Goal: Information Seeking & Learning: Learn about a topic

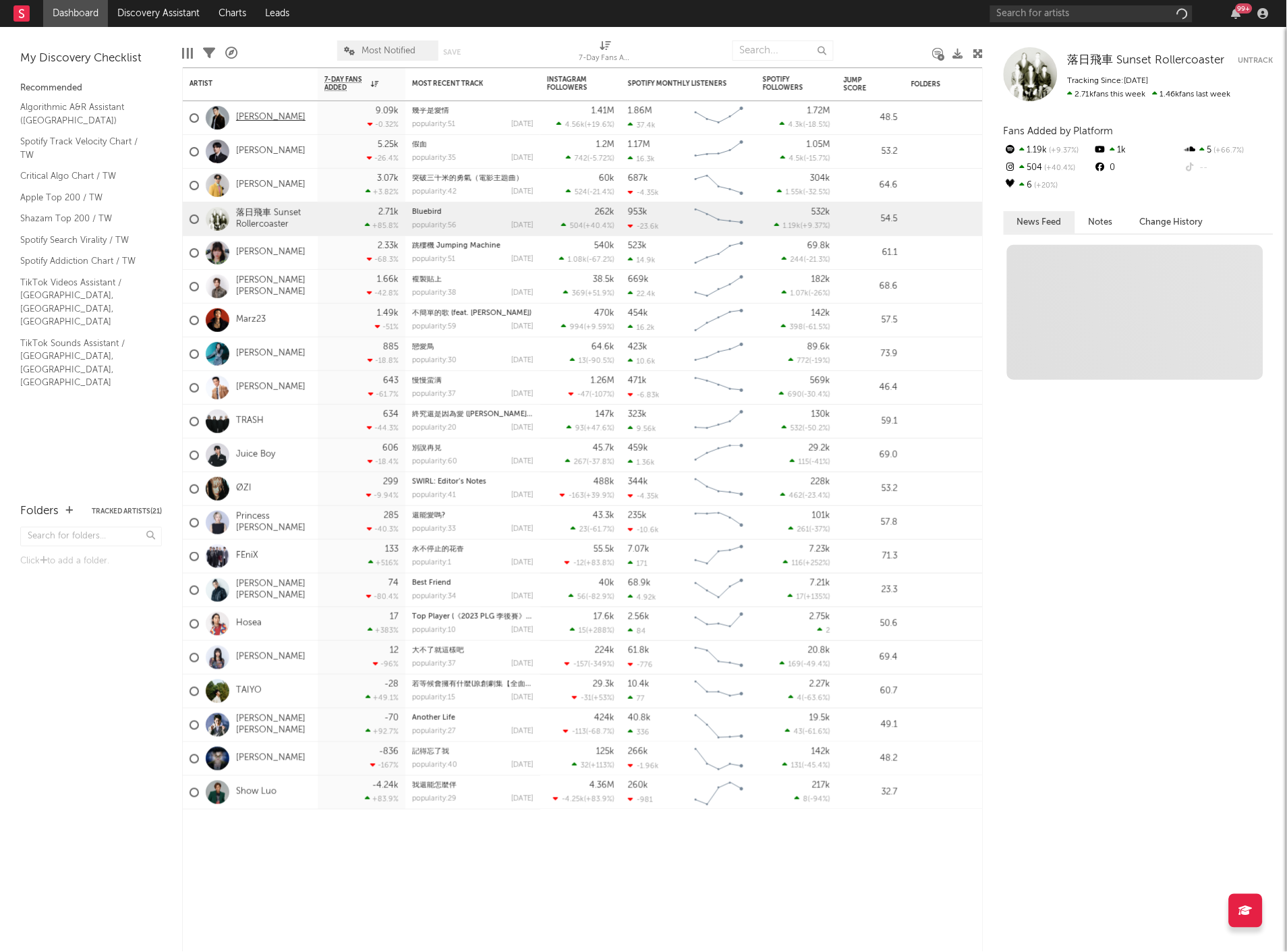
click at [263, 116] on link "[PERSON_NAME]" at bounding box center [271, 118] width 69 height 12
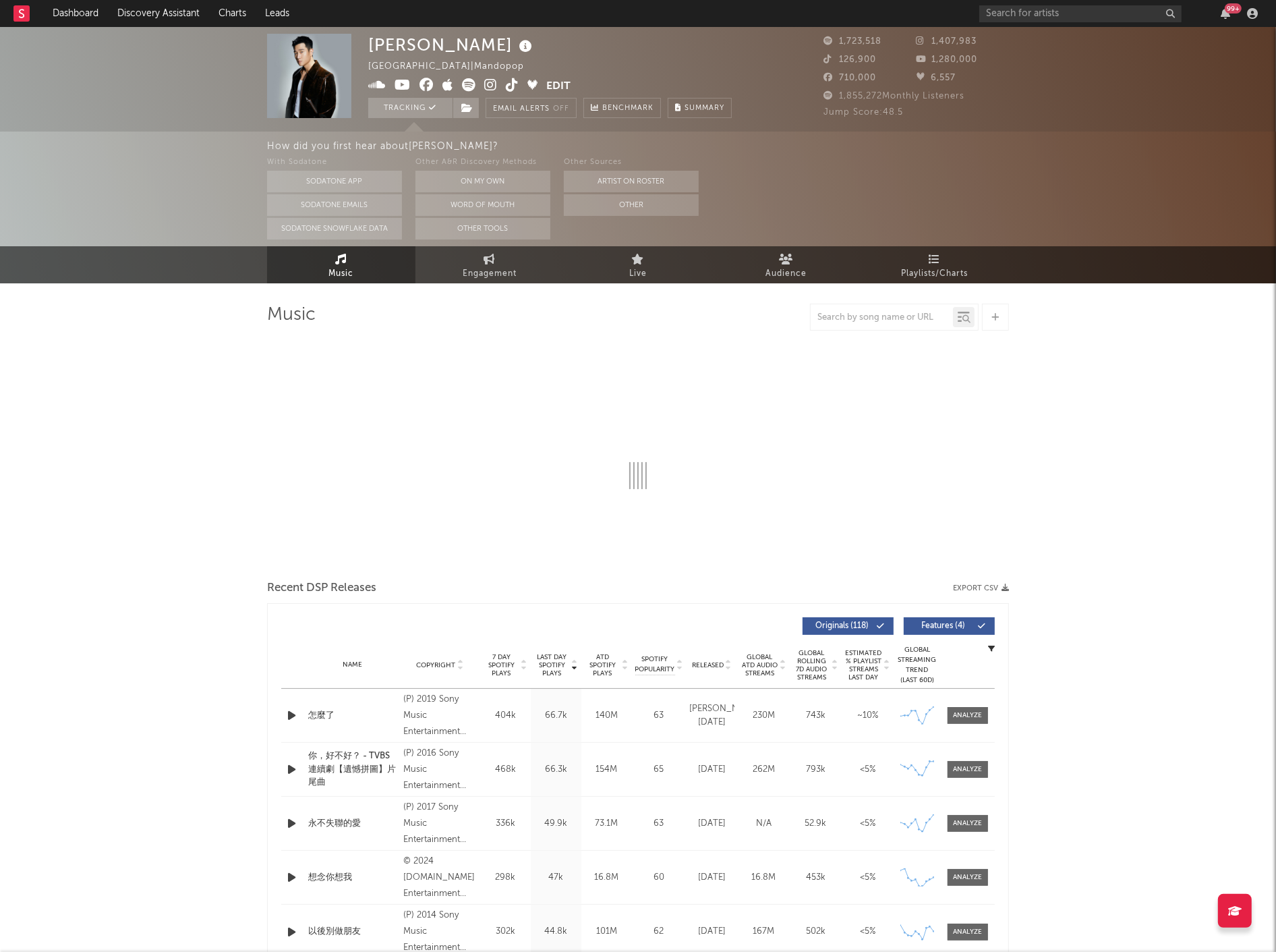
select select "6m"
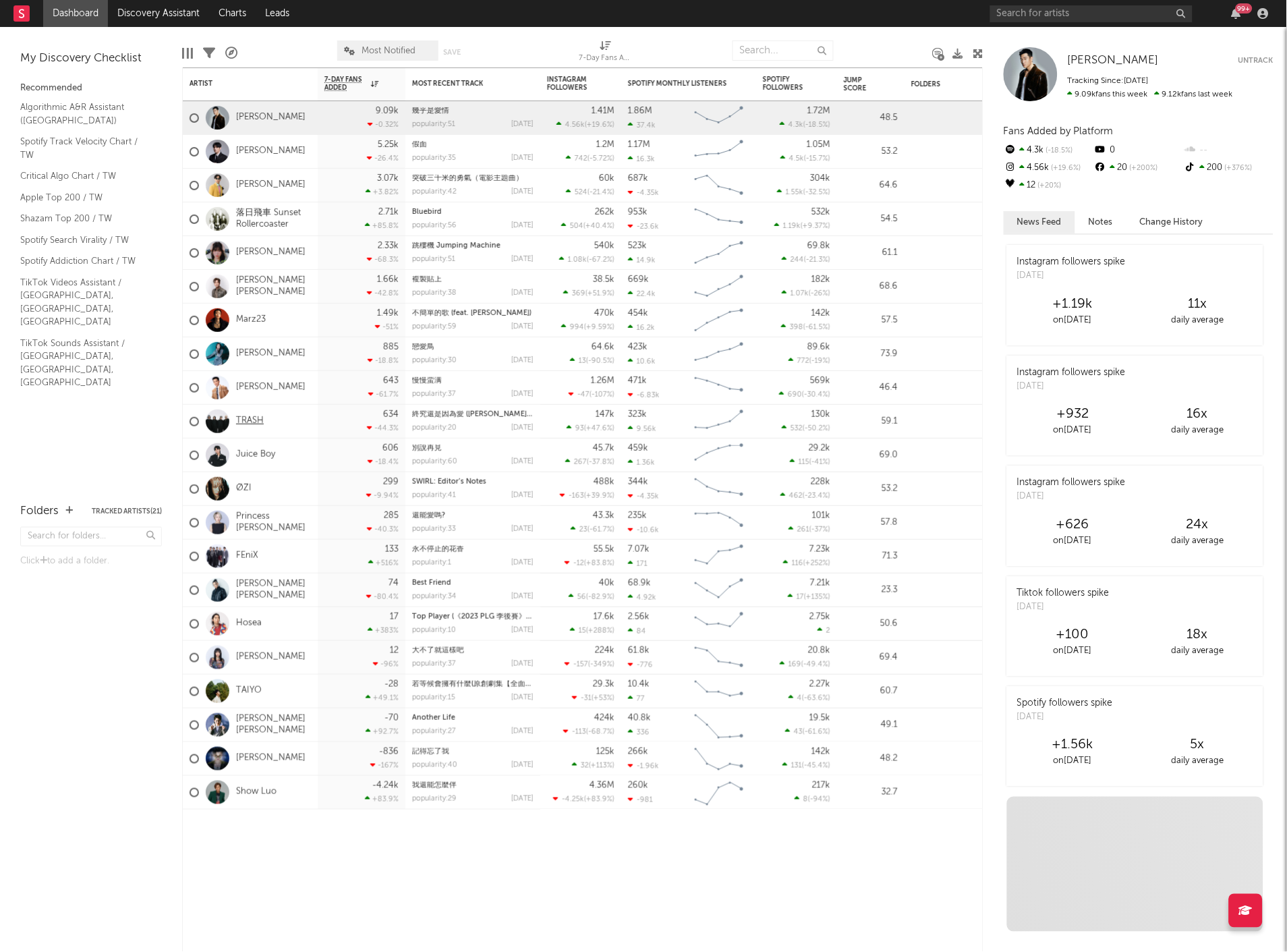
click at [249, 420] on link "TRASH" at bounding box center [250, 421] width 28 height 12
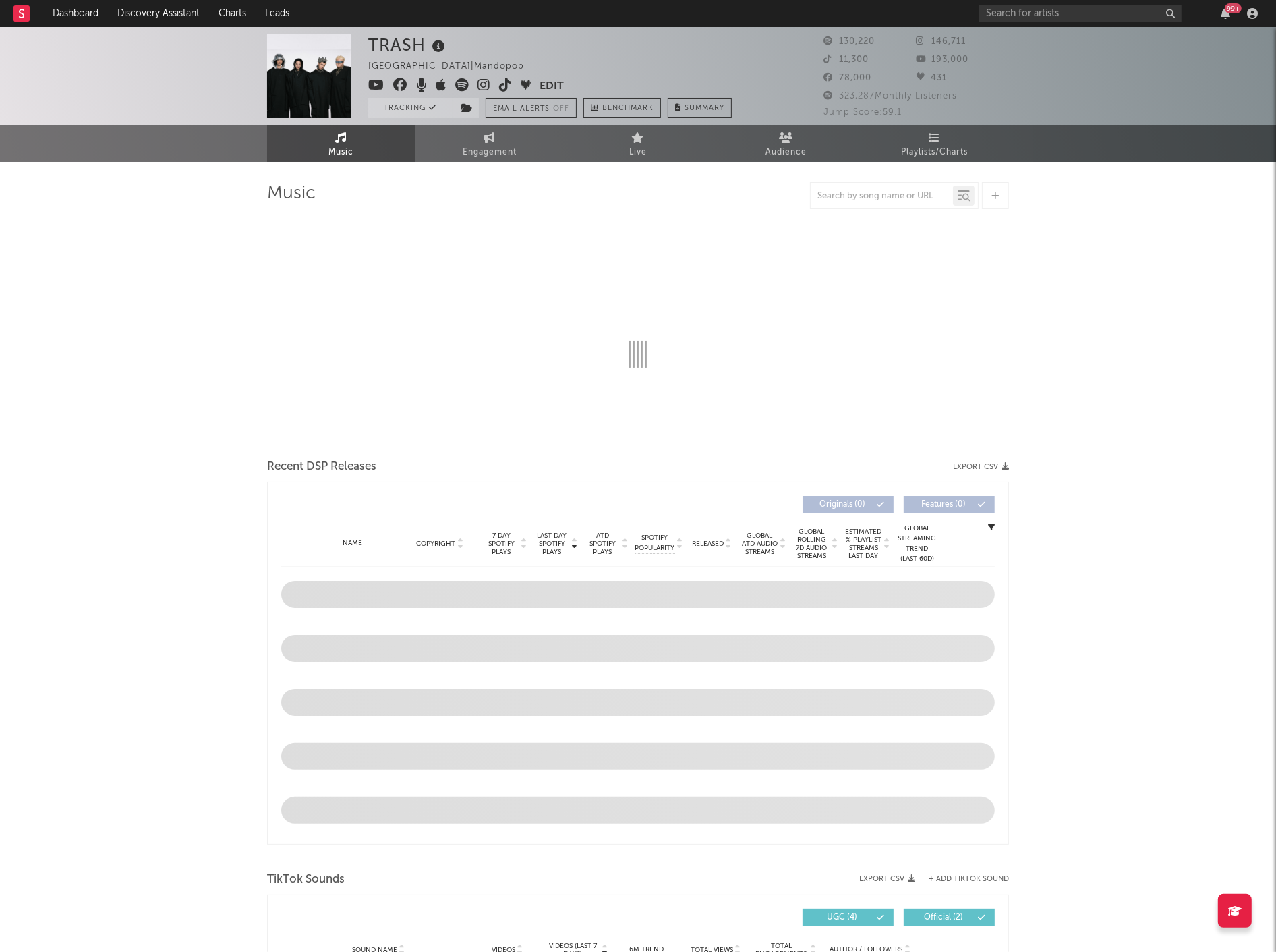
select select "6m"
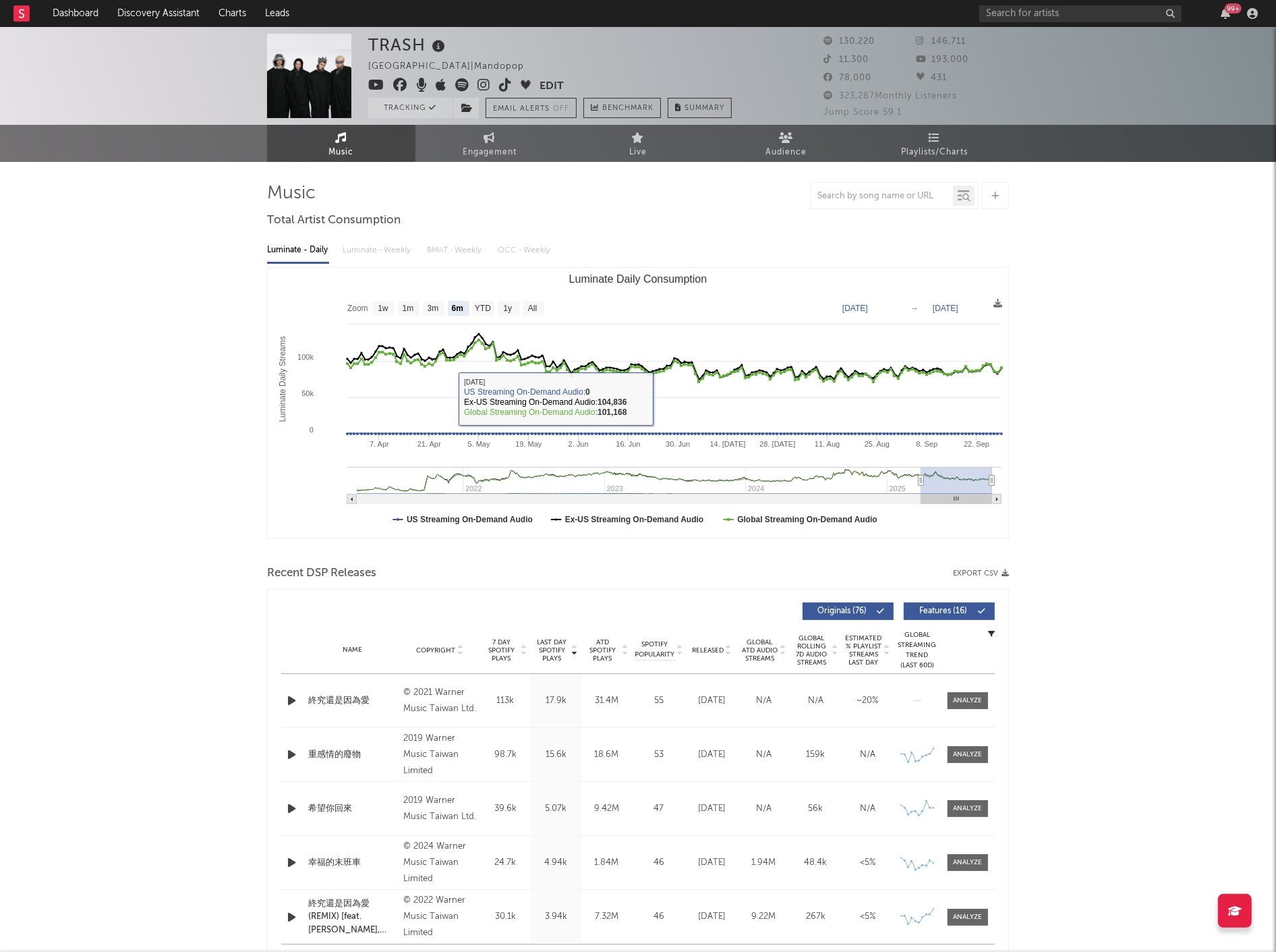
drag, startPoint x: 508, startPoint y: 139, endPoint x: 21, endPoint y: 38, distance: 497.4
click at [508, 139] on link "Engagement" at bounding box center [489, 143] width 148 height 38
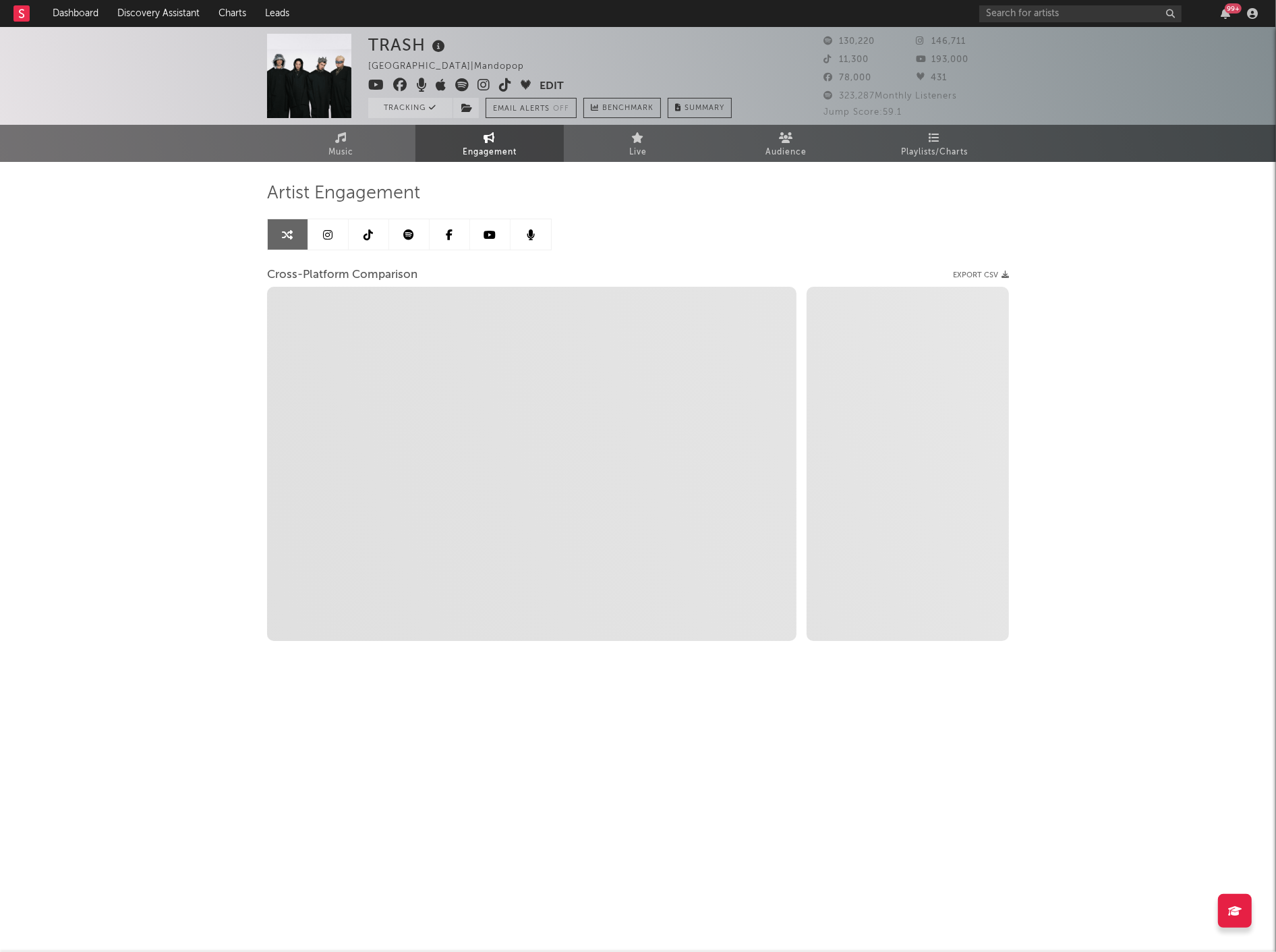
select select "1w"
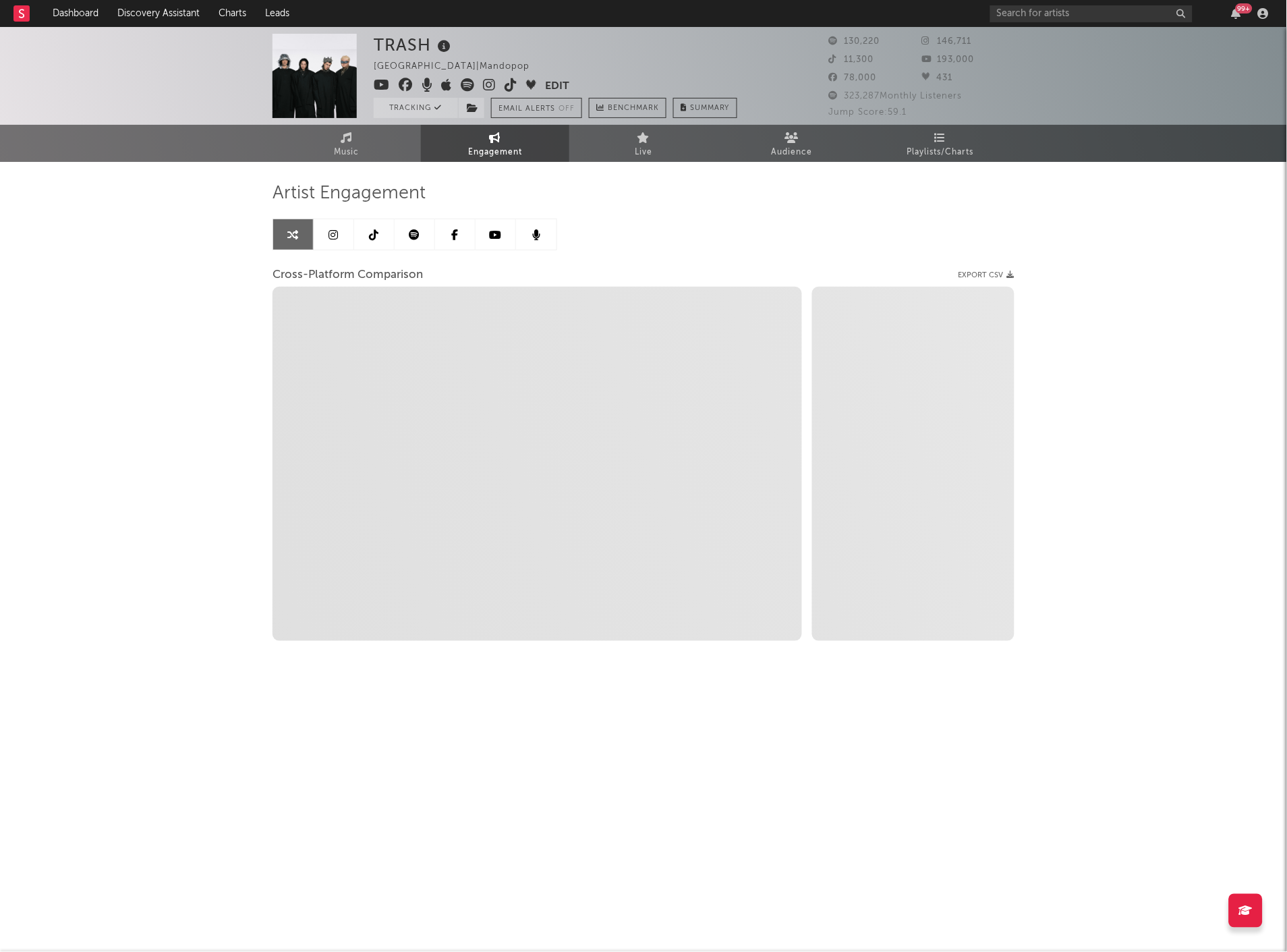
select select "1m"
